Goal: Information Seeking & Learning: Learn about a topic

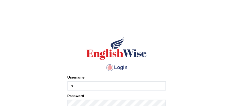
type input "[PERSON_NAME]"
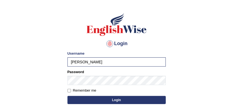
scroll to position [25, 0]
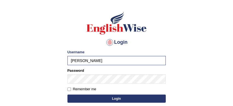
click at [114, 99] on button "Login" at bounding box center [116, 99] width 98 height 8
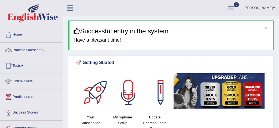
click at [32, 48] on link "Practice Questions" at bounding box center [31, 50] width 62 height 14
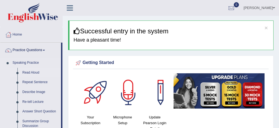
click at [36, 72] on link "Read Aloud" at bounding box center [40, 73] width 41 height 10
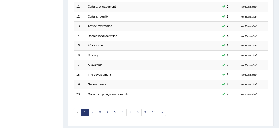
scroll to position [186, 0]
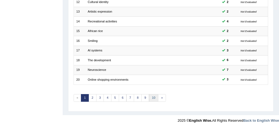
click at [153, 96] on link "10" at bounding box center [154, 98] width 10 height 8
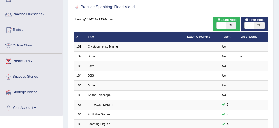
scroll to position [25, 0]
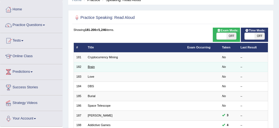
click at [92, 67] on link "Brain" at bounding box center [91, 66] width 7 height 3
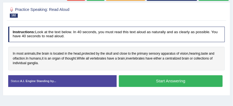
scroll to position [72, 0]
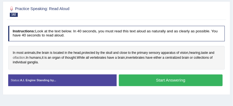
click at [19, 58] on span "olfaction" at bounding box center [19, 58] width 12 height 5
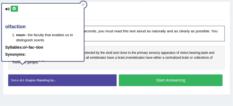
click at [82, 69] on div "In most animals , the brain is located in the head , protected by the skull and…" at bounding box center [116, 58] width 216 height 24
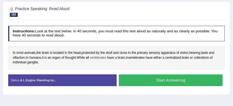
click at [99, 58] on span "vertebrates" at bounding box center [98, 58] width 16 height 5
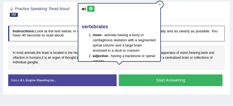
click at [137, 72] on div "Instructions: Look at the text below. In 40 seconds, you must read this text al…" at bounding box center [116, 57] width 219 height 69
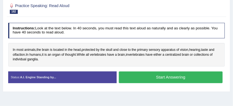
scroll to position [76, 0]
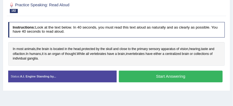
click at [161, 76] on button "Start Answering" at bounding box center [171, 77] width 104 height 12
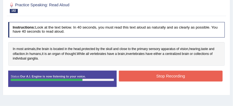
click at [186, 77] on button "Stop Recording" at bounding box center [171, 76] width 104 height 11
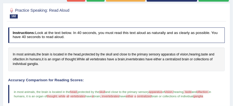
scroll to position [64, 0]
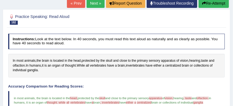
click at [91, 2] on link "Next »" at bounding box center [95, 3] width 18 height 9
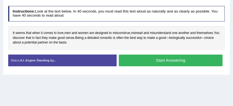
scroll to position [92, 0]
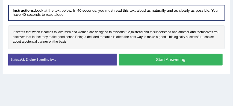
click at [152, 59] on button "Start Answering" at bounding box center [171, 60] width 104 height 12
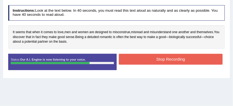
click at [167, 60] on button "Stop Recording" at bounding box center [171, 59] width 104 height 11
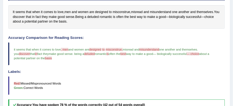
scroll to position [112, 0]
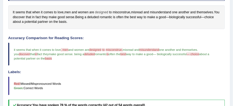
click at [106, 13] on span "designed" at bounding box center [101, 12] width 13 height 5
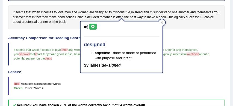
click at [180, 37] on h4 "Accuracy Comparison for Reading Scores:" at bounding box center [116, 38] width 216 height 4
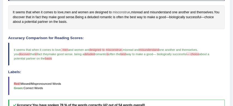
click at [126, 12] on span "misconstrue" at bounding box center [121, 12] width 17 height 5
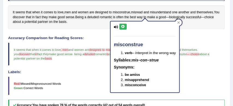
click at [192, 70] on h4 "Labels:" at bounding box center [116, 72] width 216 height 4
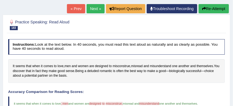
scroll to position [58, 0]
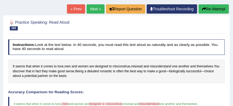
click at [209, 10] on button "Re-Attempt" at bounding box center [213, 8] width 30 height 9
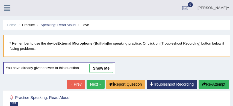
scroll to position [79, 0]
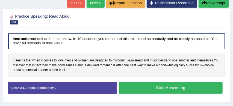
click at [158, 87] on button "Start Answering" at bounding box center [171, 88] width 104 height 12
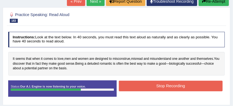
click at [143, 83] on button "Stop Recording" at bounding box center [171, 86] width 104 height 11
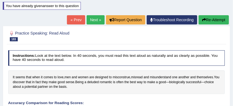
scroll to position [56, 0]
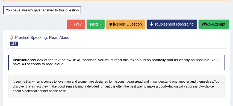
click at [92, 23] on link "Next »" at bounding box center [95, 24] width 18 height 9
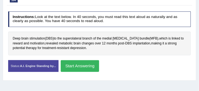
scroll to position [87, 0]
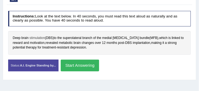
click at [40, 38] on span "stimulation" at bounding box center [37, 38] width 16 height 5
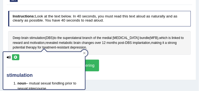
click at [119, 67] on div "Status: A.I. Engine Standing by... Start Answering Stop Recording" at bounding box center [99, 68] width 183 height 17
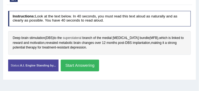
click at [79, 38] on span "superolateral" at bounding box center [72, 38] width 19 height 5
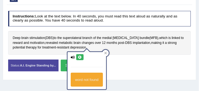
click at [125, 62] on div "Status: A.I. Engine Standing by... Start Answering Stop Recording" at bounding box center [99, 68] width 183 height 17
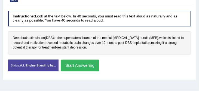
click at [91, 66] on button "Start Answering" at bounding box center [80, 66] width 38 height 12
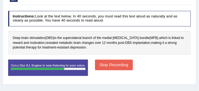
click at [126, 65] on button "Stop Recording" at bounding box center [114, 65] width 38 height 11
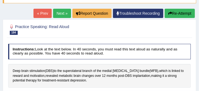
scroll to position [53, 0]
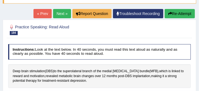
click at [186, 13] on button "Re-Attempt" at bounding box center [180, 13] width 30 height 9
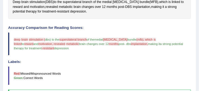
scroll to position [130, 0]
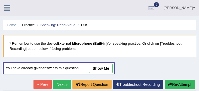
scroll to position [147, 0]
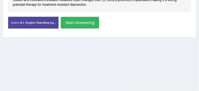
click at [89, 22] on button "Start Answering" at bounding box center [80, 23] width 38 height 12
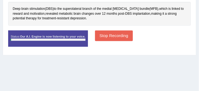
scroll to position [126, 0]
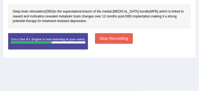
click at [119, 39] on button "Stop Recording" at bounding box center [114, 38] width 38 height 11
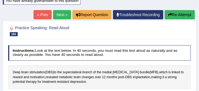
scroll to position [64, 0]
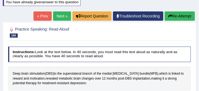
click at [60, 16] on link "Next »" at bounding box center [62, 15] width 18 height 9
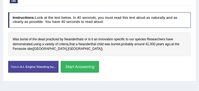
scroll to position [87, 0]
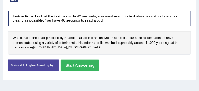
click at [44, 48] on span "[GEOGRAPHIC_DATA]" at bounding box center [50, 47] width 34 height 5
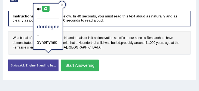
click at [75, 50] on div "Was burial of the dead practiced by Neanderthals or is it an innovation specifi…" at bounding box center [99, 43] width 183 height 24
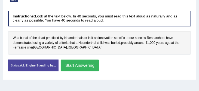
click at [77, 63] on button "Start Answering" at bounding box center [80, 66] width 38 height 12
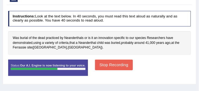
click at [114, 64] on button "Stop Recording" at bounding box center [114, 65] width 38 height 11
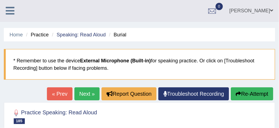
scroll to position [0, 0]
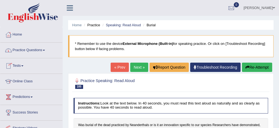
click at [31, 51] on link "Practice Questions" at bounding box center [31, 50] width 62 height 14
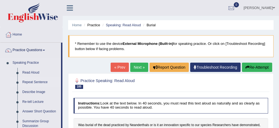
click at [36, 82] on link "Repeat Sentence" at bounding box center [40, 82] width 41 height 10
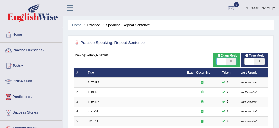
click at [224, 61] on span at bounding box center [222, 61] width 10 height 7
checkbox input "true"
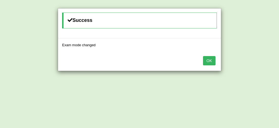
click at [212, 61] on button "OK" at bounding box center [209, 60] width 13 height 9
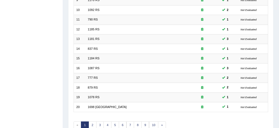
scroll to position [186, 0]
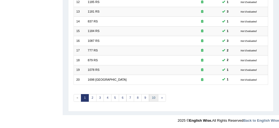
click at [154, 97] on link "10" at bounding box center [154, 98] width 10 height 8
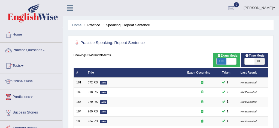
scroll to position [186, 0]
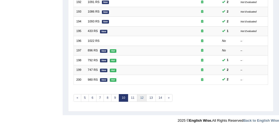
click at [142, 97] on link "12" at bounding box center [142, 98] width 10 height 8
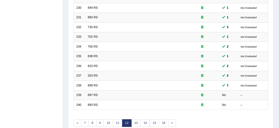
scroll to position [186, 0]
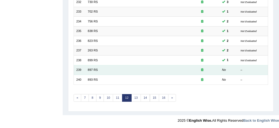
click at [99, 70] on td "897 RS" at bounding box center [134, 70] width 99 height 10
click at [92, 69] on link "897 RS" at bounding box center [93, 69] width 10 height 3
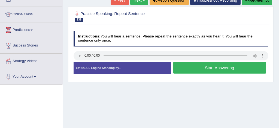
scroll to position [66, 0]
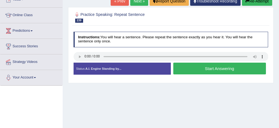
click at [203, 70] on button "Start Answering" at bounding box center [219, 68] width 93 height 12
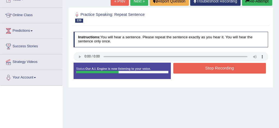
click at [214, 67] on button "Stop Recording" at bounding box center [219, 68] width 93 height 11
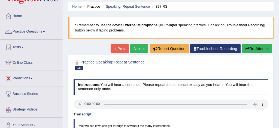
scroll to position [17, 0]
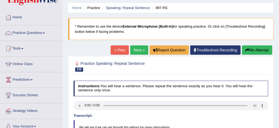
click at [134, 51] on link "Next »" at bounding box center [139, 49] width 18 height 9
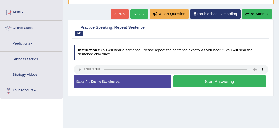
scroll to position [53, 0]
click at [211, 82] on button "Start Answering" at bounding box center [219, 81] width 93 height 12
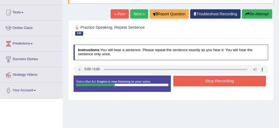
click at [211, 82] on button "Stop Recording" at bounding box center [219, 81] width 93 height 11
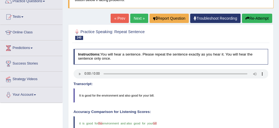
scroll to position [48, 0]
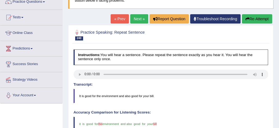
click at [135, 20] on link "Next »" at bounding box center [139, 18] width 18 height 9
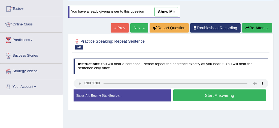
scroll to position [57, 0]
click at [203, 94] on button "Start Answering" at bounding box center [219, 95] width 93 height 12
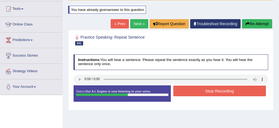
click at [204, 92] on button "Stop Recording" at bounding box center [219, 90] width 93 height 11
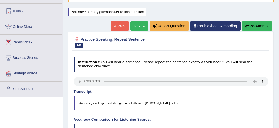
scroll to position [46, 0]
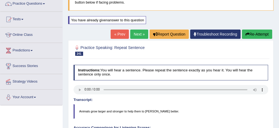
click at [260, 37] on button "Re-Attempt" at bounding box center [257, 33] width 30 height 9
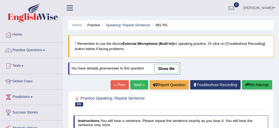
scroll to position [46, 0]
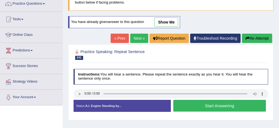
click at [216, 103] on button "Start Answering" at bounding box center [219, 105] width 93 height 12
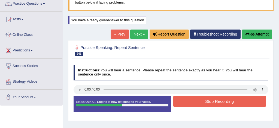
click at [218, 103] on button "Stop Recording" at bounding box center [219, 101] width 93 height 11
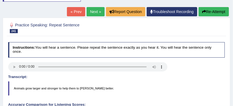
scroll to position [69, 0]
click at [218, 10] on button "Re-Attempt" at bounding box center [213, 11] width 30 height 9
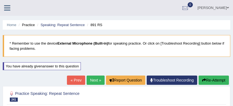
scroll to position [67, 0]
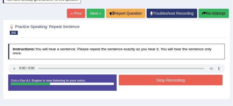
click at [176, 79] on button "Stop Recording" at bounding box center [171, 80] width 104 height 11
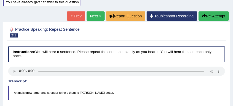
scroll to position [64, 0]
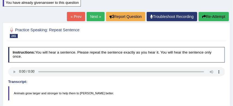
click at [216, 15] on button "Re-Attempt" at bounding box center [213, 16] width 30 height 9
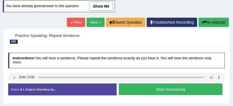
scroll to position [62, 0]
click at [171, 89] on button "Start Answering" at bounding box center [171, 90] width 104 height 12
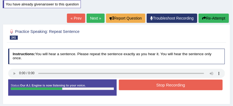
click at [173, 86] on button "Stop Recording" at bounding box center [171, 85] width 104 height 11
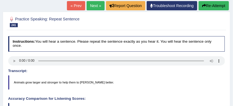
scroll to position [74, 0]
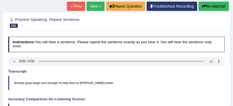
click at [93, 6] on link "Next »" at bounding box center [95, 6] width 18 height 9
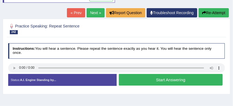
scroll to position [72, 0]
click at [149, 79] on button "Start Answering" at bounding box center [171, 80] width 104 height 12
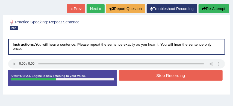
click at [164, 75] on button "Stop Recording" at bounding box center [171, 75] width 104 height 11
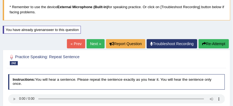
scroll to position [24, 0]
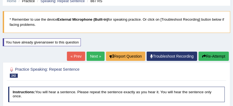
click at [210, 56] on button "Re-Attempt" at bounding box center [213, 56] width 30 height 9
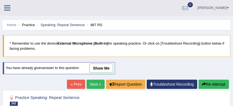
scroll to position [60, 0]
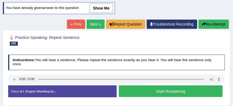
click at [143, 92] on button "Start Answering" at bounding box center [171, 92] width 104 height 12
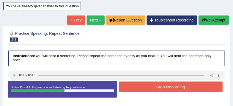
click at [150, 91] on button "Stop Recording" at bounding box center [171, 87] width 104 height 11
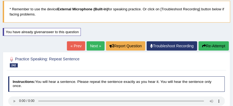
scroll to position [33, 0]
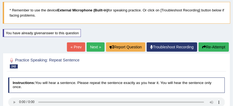
click at [93, 46] on link "Next »" at bounding box center [95, 47] width 18 height 9
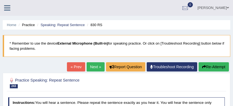
scroll to position [71, 0]
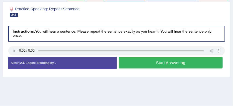
click at [153, 62] on button "Start Answering" at bounding box center [171, 63] width 104 height 12
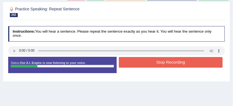
click at [153, 62] on button "Stop Recording" at bounding box center [171, 62] width 104 height 11
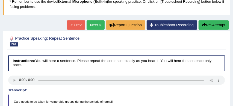
scroll to position [36, 0]
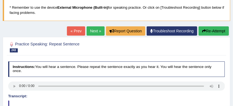
click at [95, 30] on link "Next »" at bounding box center [95, 30] width 18 height 9
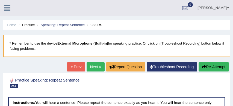
scroll to position [60, 0]
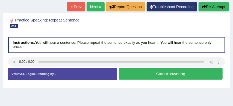
click at [152, 74] on button "Start Answering" at bounding box center [171, 74] width 104 height 12
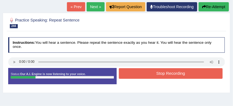
click at [152, 74] on button "Stop Recording" at bounding box center [171, 73] width 104 height 11
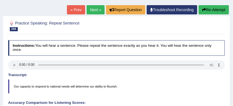
scroll to position [51, 0]
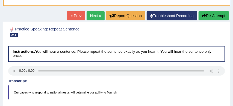
click at [213, 13] on button "Re-Attempt" at bounding box center [213, 15] width 30 height 9
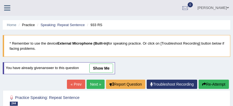
scroll to position [51, 0]
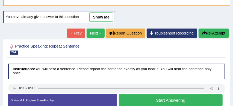
click at [174, 98] on button "Start Answering" at bounding box center [171, 101] width 104 height 12
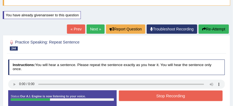
click at [175, 97] on button "Stop Recording" at bounding box center [171, 96] width 104 height 11
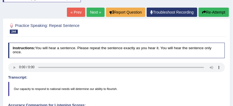
scroll to position [65, 0]
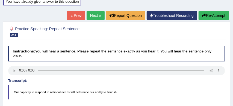
click at [212, 15] on button "Re-Attempt" at bounding box center [213, 15] width 30 height 9
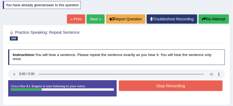
click at [157, 88] on button "Stop Recording" at bounding box center [171, 86] width 104 height 11
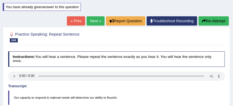
scroll to position [59, 0]
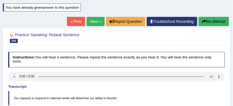
click at [215, 22] on button "Re-Attempt" at bounding box center [213, 21] width 30 height 9
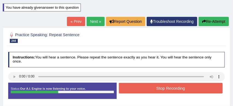
click at [156, 92] on button "Stop Recording" at bounding box center [171, 88] width 104 height 11
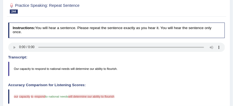
scroll to position [77, 0]
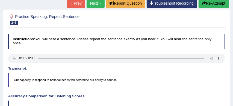
click at [211, 3] on button "Re-Attempt" at bounding box center [213, 3] width 30 height 9
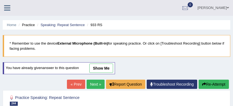
scroll to position [79, 0]
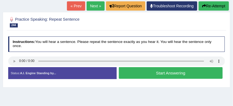
click at [152, 74] on button "Start Answering" at bounding box center [171, 73] width 104 height 12
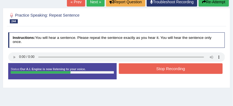
click at [163, 69] on button "Stop Recording" at bounding box center [171, 69] width 104 height 11
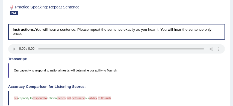
scroll to position [65, 0]
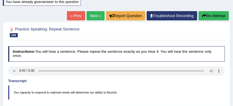
click at [209, 14] on button "Re-Attempt" at bounding box center [213, 15] width 30 height 9
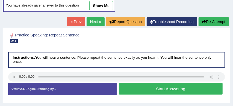
click at [154, 89] on button "Start Answering" at bounding box center [171, 89] width 104 height 12
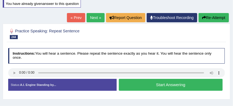
scroll to position [61, 0]
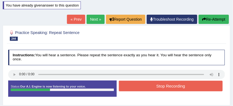
click at [157, 87] on button "Stop Recording" at bounding box center [171, 86] width 104 height 11
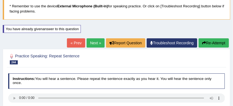
scroll to position [37, 0]
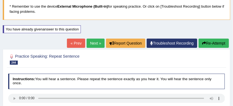
click at [92, 43] on link "Next »" at bounding box center [95, 43] width 18 height 9
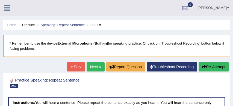
scroll to position [63, 0]
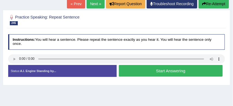
click at [161, 73] on button "Start Answering" at bounding box center [171, 71] width 104 height 12
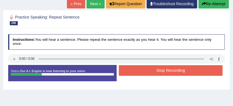
click at [161, 73] on button "Stop Recording" at bounding box center [171, 70] width 104 height 11
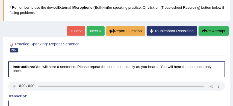
scroll to position [35, 0]
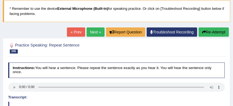
click at [221, 32] on button "Re-Attempt" at bounding box center [213, 32] width 30 height 9
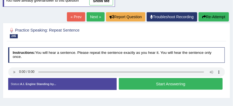
click at [170, 85] on button "Start Answering" at bounding box center [171, 84] width 104 height 12
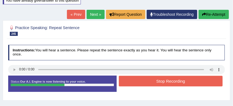
click at [158, 82] on button "Stop Recording" at bounding box center [171, 81] width 104 height 11
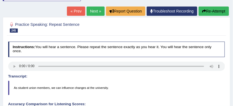
scroll to position [68, 0]
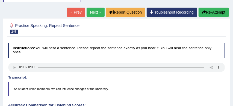
click at [89, 11] on link "Next »" at bounding box center [95, 12] width 18 height 9
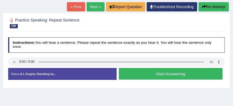
scroll to position [60, 0]
click at [152, 74] on button "Start Answering" at bounding box center [171, 74] width 104 height 12
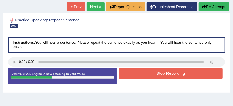
click at [153, 74] on button "Stop Recording" at bounding box center [171, 73] width 104 height 11
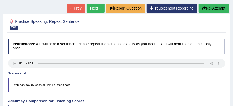
scroll to position [56, 0]
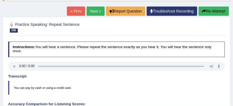
click at [93, 11] on link "Next »" at bounding box center [95, 11] width 18 height 9
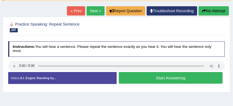
scroll to position [56, 0]
click at [148, 76] on button "Start Answering" at bounding box center [171, 78] width 104 height 12
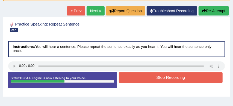
click at [151, 77] on button "Stop Recording" at bounding box center [171, 78] width 104 height 11
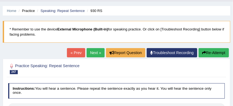
scroll to position [13, 0]
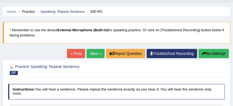
click at [93, 53] on link "Next »" at bounding box center [95, 53] width 18 height 9
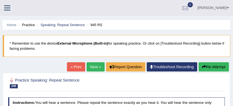
scroll to position [64, 0]
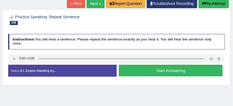
click at [141, 71] on button "Start Answering" at bounding box center [171, 71] width 104 height 12
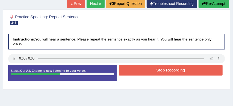
click at [140, 68] on button "Stop Recording" at bounding box center [171, 70] width 104 height 11
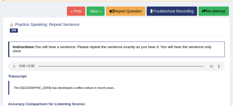
scroll to position [56, 0]
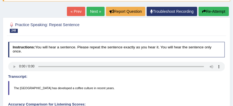
click at [91, 9] on link "Next »" at bounding box center [95, 11] width 18 height 9
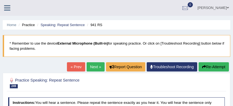
scroll to position [37, 0]
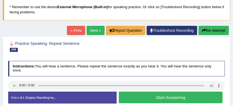
click at [148, 95] on button "Start Answering" at bounding box center [171, 98] width 104 height 12
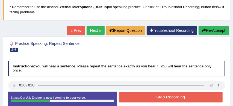
click at [148, 95] on button "Stop Recording" at bounding box center [171, 97] width 104 height 11
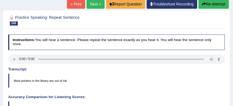
scroll to position [53, 0]
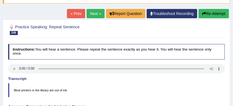
click at [213, 14] on button "Re-Attempt" at bounding box center [213, 13] width 30 height 9
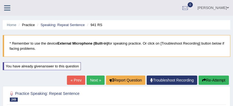
scroll to position [53, 0]
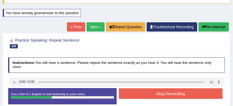
click at [158, 94] on button "Stop Recording" at bounding box center [171, 94] width 104 height 11
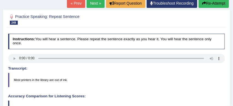
scroll to position [77, 0]
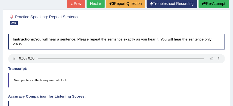
click at [211, 3] on button "Re-Attempt" at bounding box center [213, 3] width 30 height 9
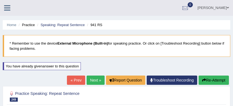
scroll to position [77, 0]
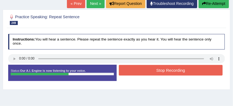
click at [174, 71] on button "Stop Recording" at bounding box center [171, 70] width 104 height 11
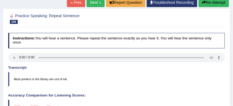
scroll to position [75, 0]
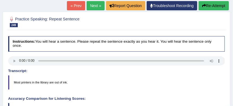
click at [213, 5] on button "Re-Attempt" at bounding box center [213, 5] width 30 height 9
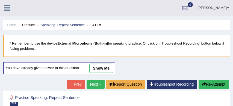
scroll to position [75, 0]
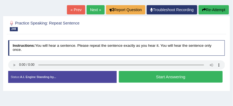
click at [162, 76] on button "Start Answering" at bounding box center [171, 77] width 104 height 12
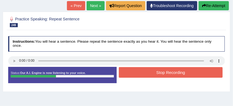
click at [166, 72] on button "Stop Recording" at bounding box center [171, 72] width 104 height 11
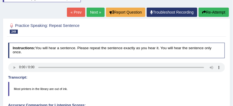
scroll to position [67, 0]
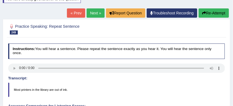
click at [90, 13] on link "Next »" at bounding box center [95, 12] width 18 height 9
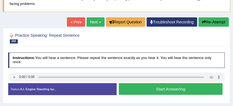
scroll to position [50, 0]
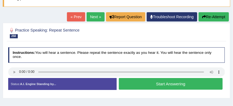
click at [171, 84] on button "Start Answering" at bounding box center [171, 84] width 104 height 12
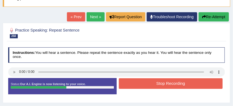
click at [176, 83] on button "Stop Recording" at bounding box center [171, 84] width 104 height 11
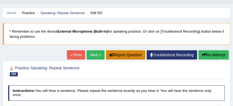
scroll to position [11, 0]
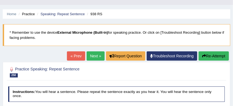
click at [90, 55] on link "Next »" at bounding box center [95, 56] width 18 height 9
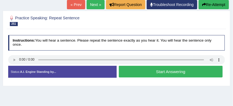
scroll to position [64, 0]
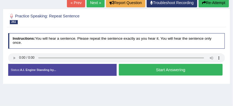
click at [166, 70] on button "Start Answering" at bounding box center [171, 70] width 104 height 12
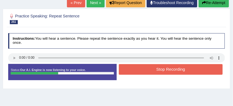
click at [170, 69] on button "Stop Recording" at bounding box center [171, 69] width 104 height 11
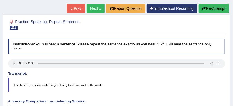
scroll to position [56, 0]
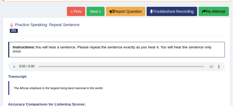
click at [89, 11] on link "Next »" at bounding box center [95, 11] width 18 height 9
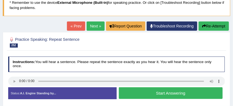
scroll to position [41, 0]
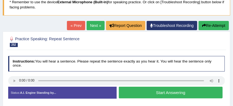
click at [164, 92] on button "Start Answering" at bounding box center [171, 93] width 104 height 12
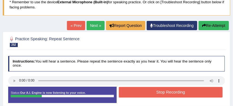
click at [173, 94] on button "Stop Recording" at bounding box center [171, 92] width 104 height 11
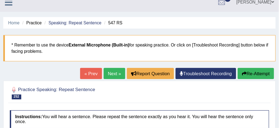
scroll to position [0, 0]
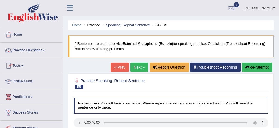
click at [38, 49] on link "Practice Questions" at bounding box center [31, 50] width 62 height 14
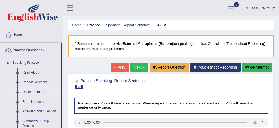
click at [45, 92] on link "Describe Image" at bounding box center [40, 92] width 41 height 10
